Goal: Information Seeking & Learning: Learn about a topic

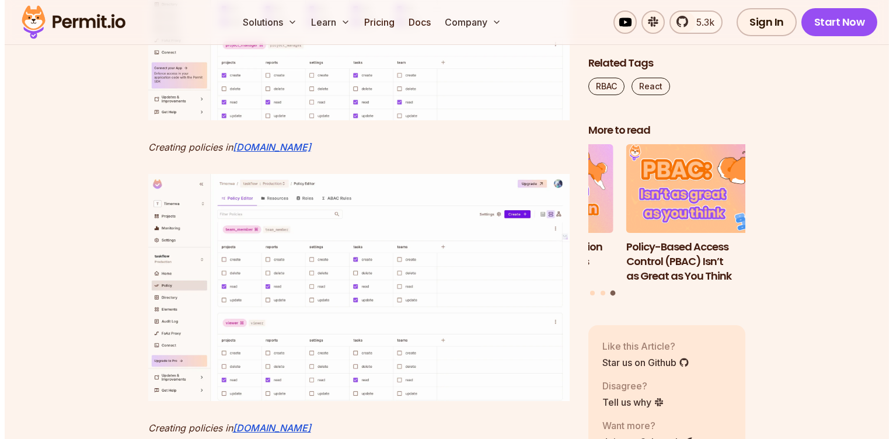
scroll to position [5495, 0]
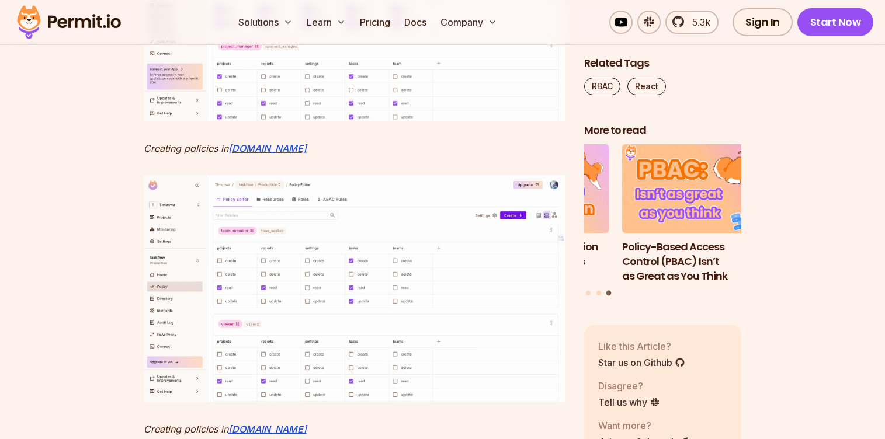
click at [283, 121] on img at bounding box center [355, 7] width 422 height 227
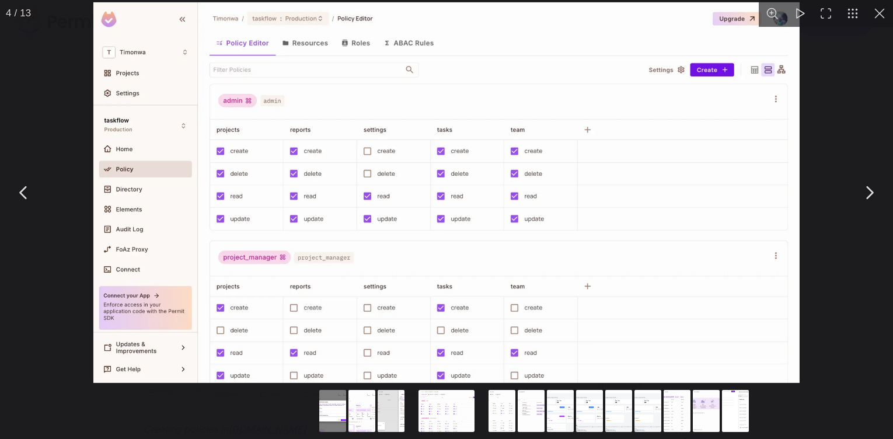
click at [361, 235] on img "You can close this modal content with the ESC key" at bounding box center [446, 192] width 707 height 381
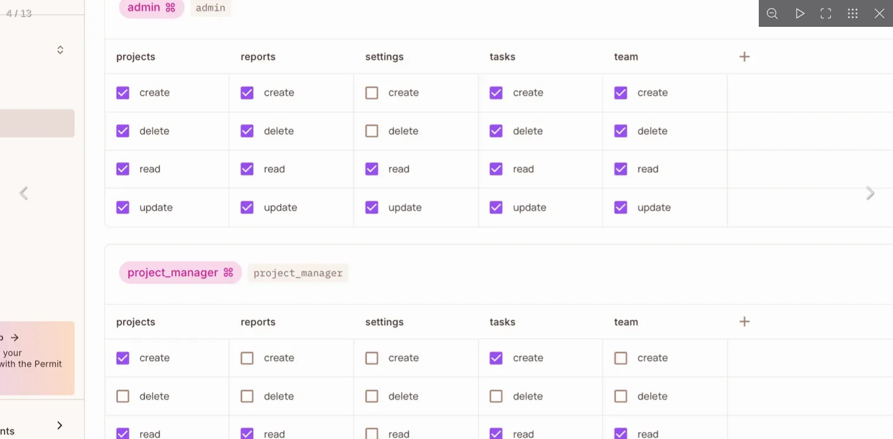
click at [361, 235] on img "You can close this modal content with the ESC key" at bounding box center [506, 163] width 1196 height 645
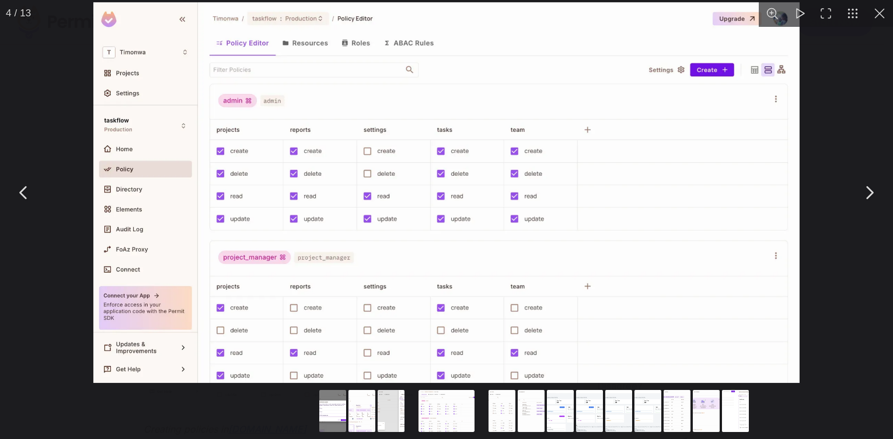
click at [872, 190] on button "You can close this modal content with the ESC key" at bounding box center [869, 192] width 29 height 29
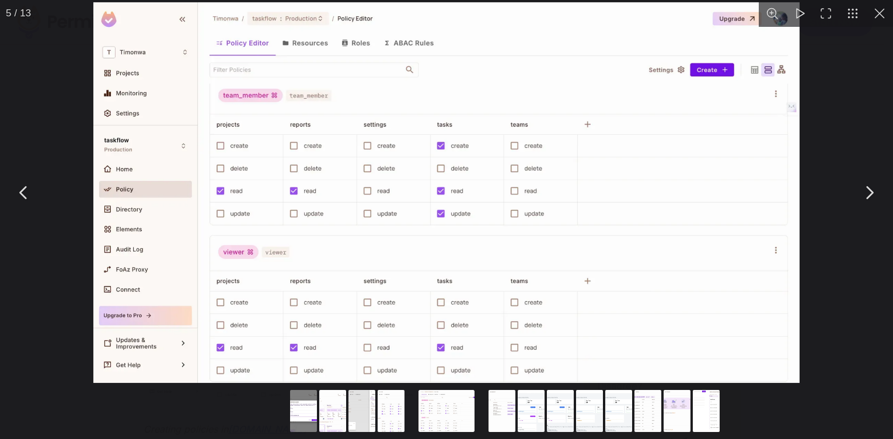
click at [872, 190] on button "You can close this modal content with the ESC key" at bounding box center [869, 192] width 29 height 29
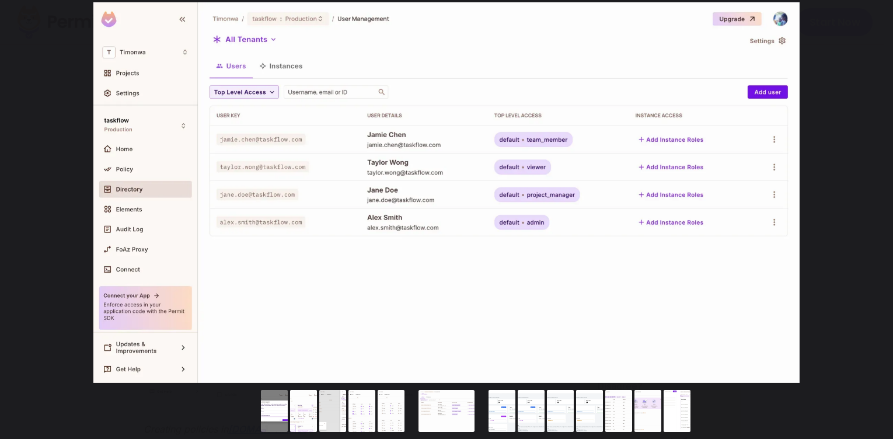
click at [872, 190] on button "You can close this modal content with the ESC key" at bounding box center [869, 192] width 29 height 29
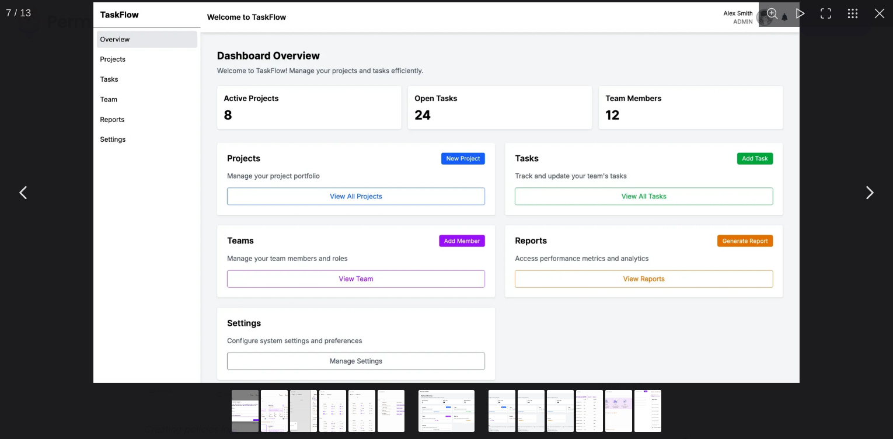
click at [869, 196] on button "You can close this modal content with the ESC key" at bounding box center [869, 192] width 29 height 29
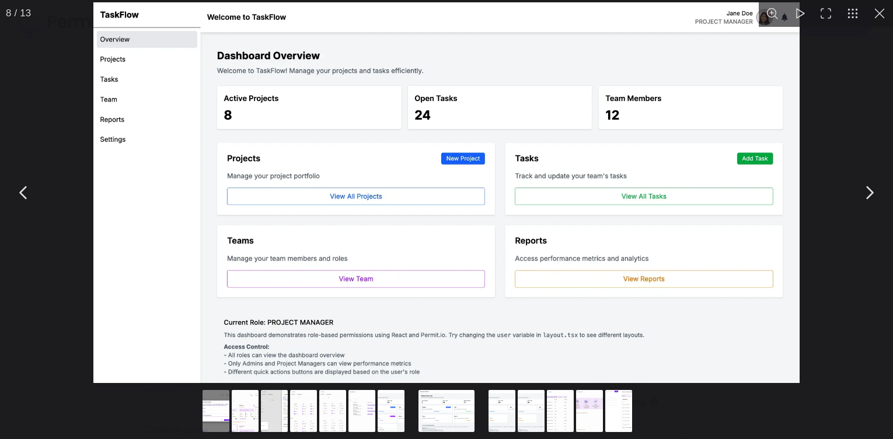
click at [869, 196] on button "You can close this modal content with the ESC key" at bounding box center [869, 192] width 29 height 29
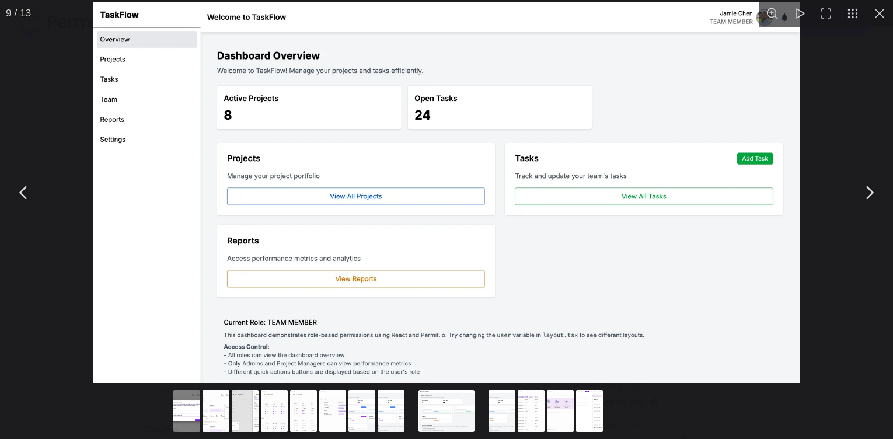
click at [869, 196] on button "You can close this modal content with the ESC key" at bounding box center [869, 192] width 29 height 29
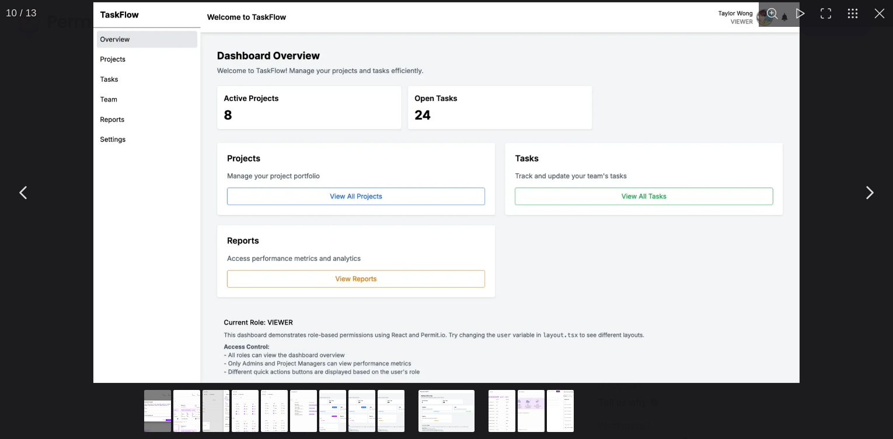
click at [869, 196] on button "You can close this modal content with the ESC key" at bounding box center [869, 192] width 29 height 29
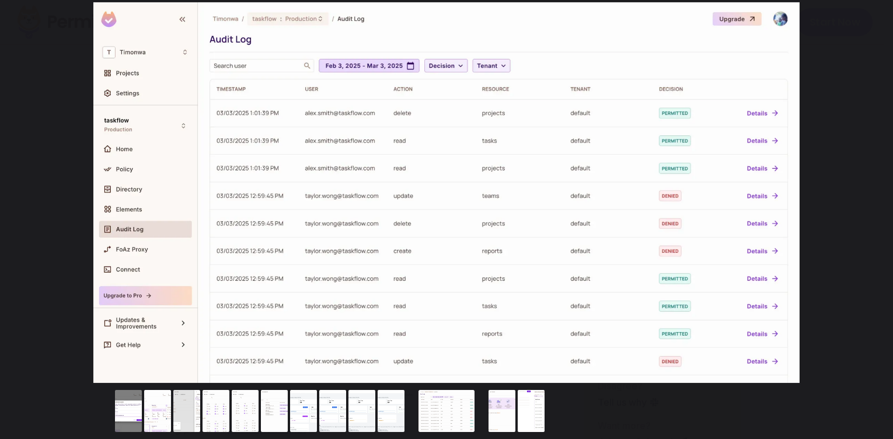
click at [869, 196] on button "You can close this modal content with the ESC key" at bounding box center [869, 192] width 29 height 29
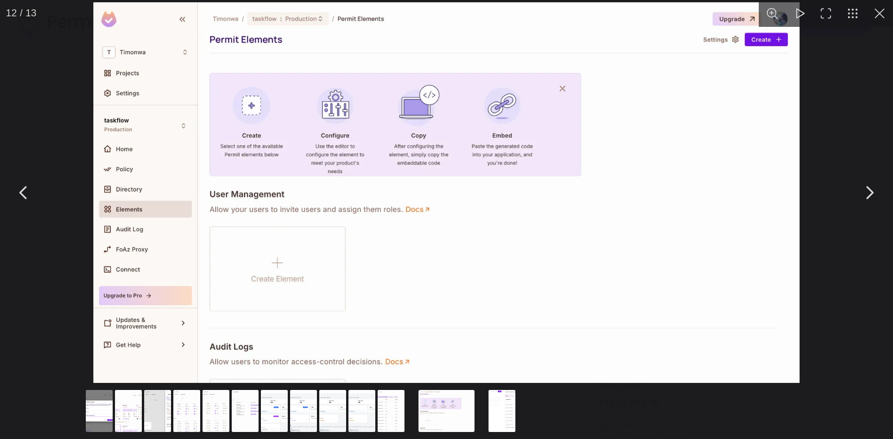
click at [864, 197] on button "You can close this modal content with the ESC key" at bounding box center [869, 192] width 29 height 29
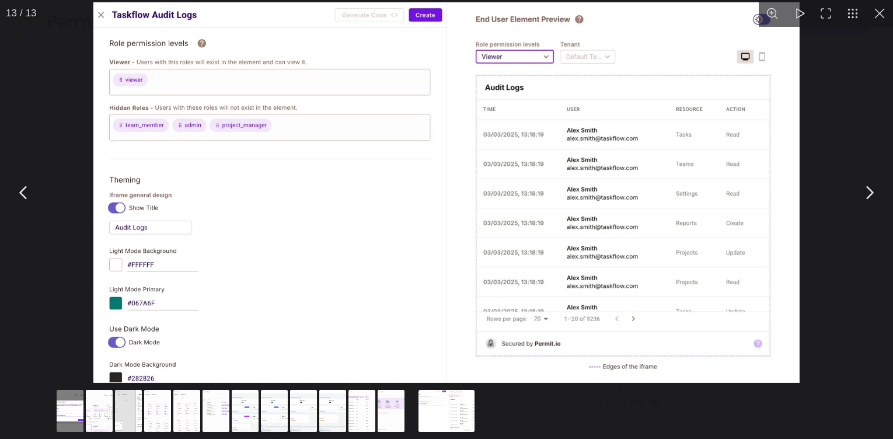
click at [867, 195] on button "You can close this modal content with the ESC key" at bounding box center [869, 192] width 29 height 29
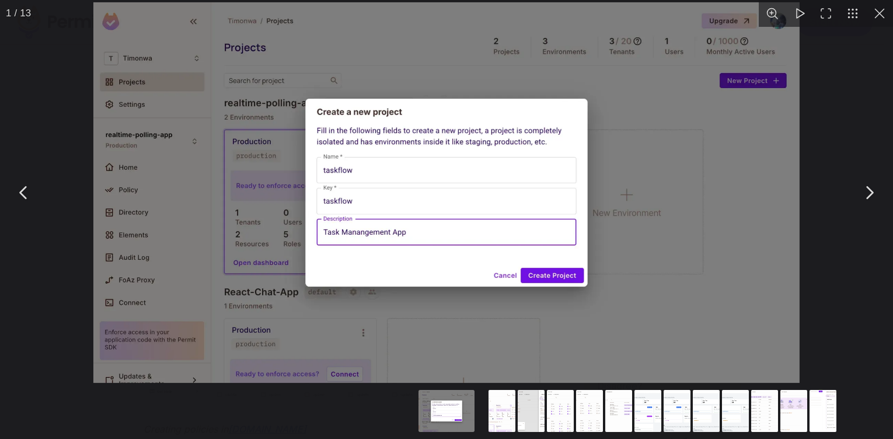
click at [867, 195] on button "You can close this modal content with the ESC key" at bounding box center [869, 192] width 29 height 29
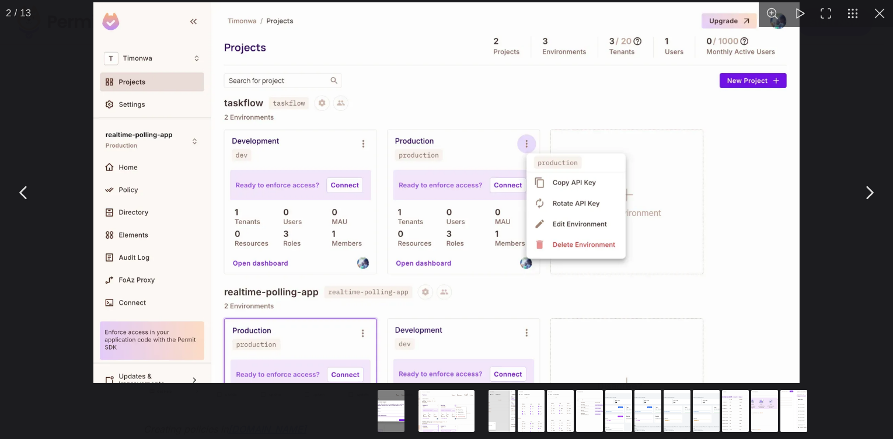
click at [678, 98] on img "You can close this modal content with the ESC key" at bounding box center [446, 192] width 707 height 381
